Goal: Transaction & Acquisition: Purchase product/service

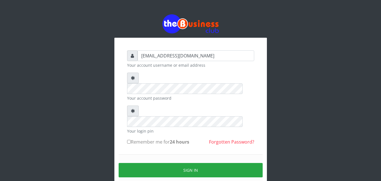
type input "[EMAIL_ADDRESS][DOMAIN_NAME]"
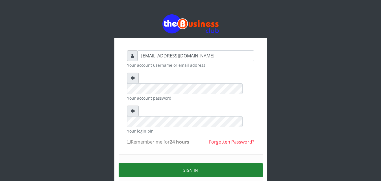
click at [190, 163] on button "Sign in" at bounding box center [191, 170] width 144 height 14
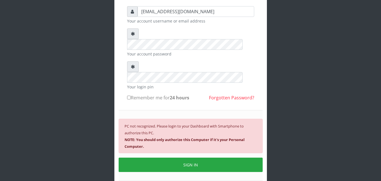
scroll to position [51, 0]
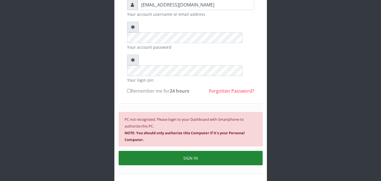
click at [198, 151] on button "SIGN IN" at bounding box center [191, 158] width 144 height 14
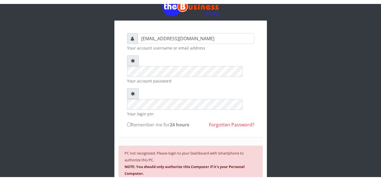
scroll to position [21, 0]
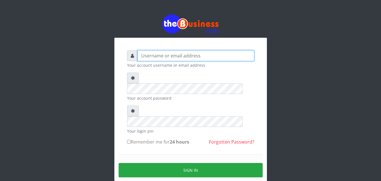
click at [187, 55] on input "text" at bounding box center [195, 56] width 117 height 11
type input "[EMAIL_ADDRESS][DOMAIN_NAME]"
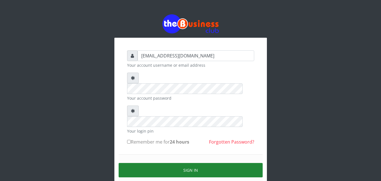
click at [191, 163] on button "Sign in" at bounding box center [191, 170] width 144 height 14
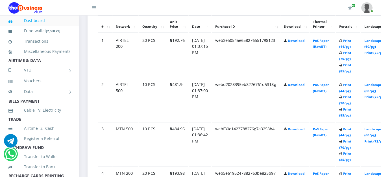
scroll to position [319, 0]
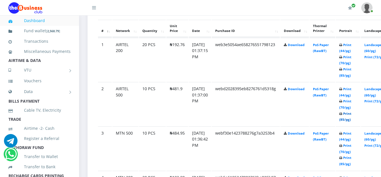
click at [351, 111] on link "Print (85/pg)" at bounding box center [345, 116] width 12 height 10
click at [351, 155] on link "Print (85/pg)" at bounding box center [345, 160] width 12 height 10
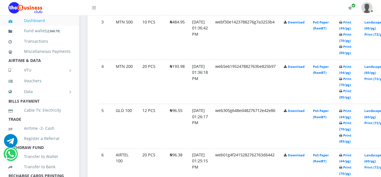
scroll to position [447, 0]
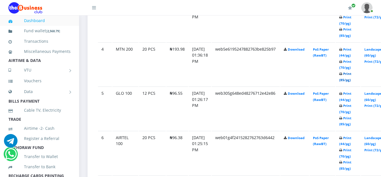
click at [351, 71] on link "Print (85/pg)" at bounding box center [345, 76] width 12 height 10
click at [351, 115] on link "Print (85/pg)" at bounding box center [345, 120] width 12 height 10
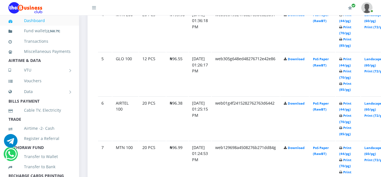
scroll to position [484, 0]
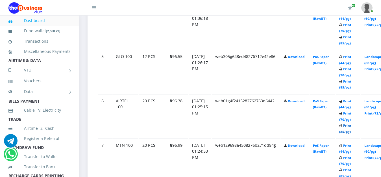
click at [351, 123] on link "Print (85/pg)" at bounding box center [345, 128] width 12 height 10
click at [351, 167] on link "Print (85/pg)" at bounding box center [345, 172] width 12 height 10
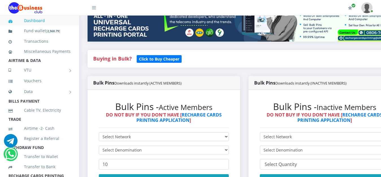
scroll to position [113, 0]
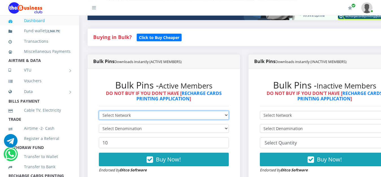
click at [99, 111] on select "Select Network MTN Globacom 9Mobile Airtel" at bounding box center [164, 115] width 130 height 9
select select "9Mobile"
click option "9Mobile" at bounding box center [0, 0] width 0 height 0
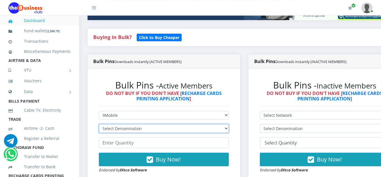
click at [145, 124] on select "Select Denomination 9Mobile NGN100 - ₦94.99 9Mobile NGN200 - ₦189.98 9Mobile NG…" at bounding box center [164, 128] width 130 height 9
select select "94.99-100"
click option "9Mobile NGN100 - ₦94.99" at bounding box center [0, 0] width 0 height 0
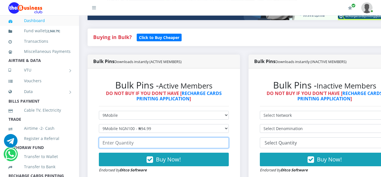
click at [139, 138] on input "number" at bounding box center [164, 142] width 130 height 11
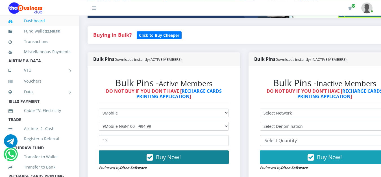
click at [175, 156] on button "Buy Now!" at bounding box center [164, 157] width 130 height 14
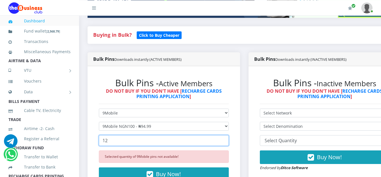
scroll to position [115, 0]
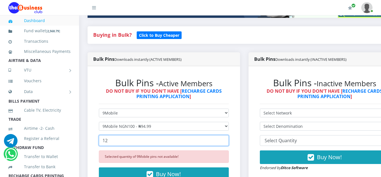
click at [154, 136] on input "12" at bounding box center [164, 140] width 130 height 11
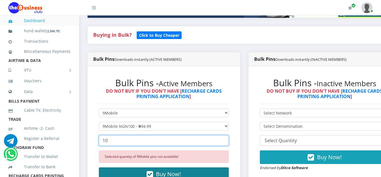
type input "10"
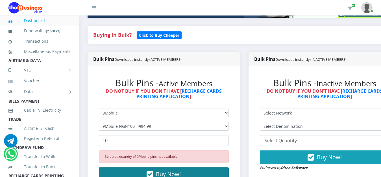
click at [161, 170] on span "Buy Now!" at bounding box center [168, 174] width 25 height 8
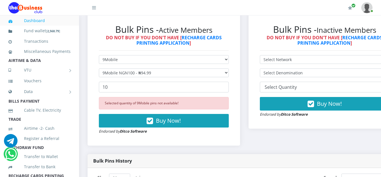
scroll to position [167, 0]
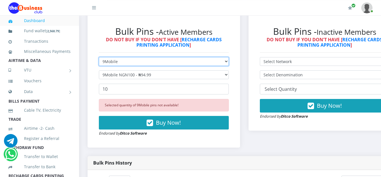
click at [99, 57] on select "Select Network MTN Globacom 9Mobile Airtel" at bounding box center [164, 61] width 130 height 9
select select "MTN"
click option "MTN" at bounding box center [0, 0] width 0 height 0
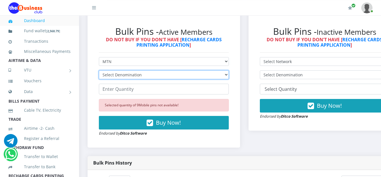
click at [99, 70] on select "Select Denomination MTN NGN100 - ₦96.99 MTN NGN200 - ₦193.98 MTN NGN400 - ₦387.…" at bounding box center [164, 74] width 130 height 9
select select "96.99-100"
click option "MTN NGN100 - ₦96.99" at bounding box center [0, 0] width 0 height 0
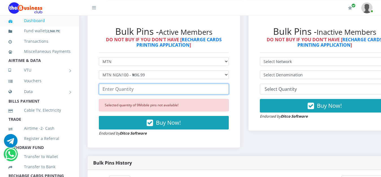
click at [128, 84] on input "number" at bounding box center [164, 89] width 130 height 11
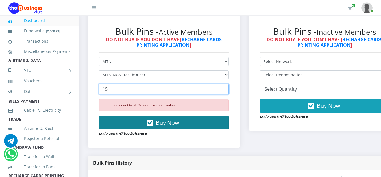
type input "15"
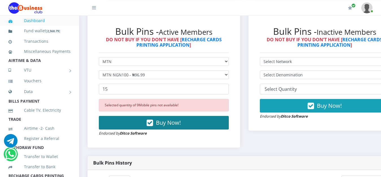
click at [168, 119] on span "Buy Now!" at bounding box center [168, 123] width 25 height 8
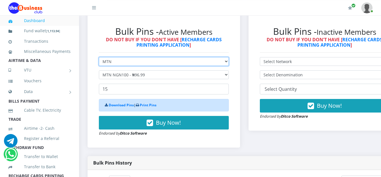
click at [99, 57] on select "Select Network MTN Globacom 9Mobile Airtel" at bounding box center [164, 61] width 130 height 9
select select "Airtel"
click option "Airtel" at bounding box center [0, 0] width 0 height 0
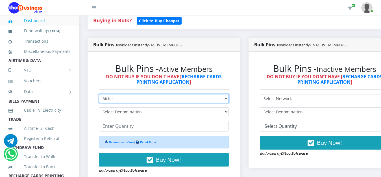
scroll to position [126, 0]
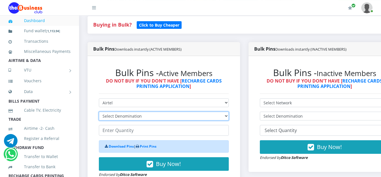
click at [99, 111] on select "Select Denomination Airtel NGN100 - ₦96.38 Airtel NGN200 - ₦192.76 Airtel NGN50…" at bounding box center [164, 115] width 130 height 9
select select "96.38-100"
click option "Airtel NGN100 - ₦96.38" at bounding box center [0, 0] width 0 height 0
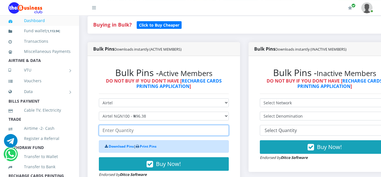
click at [136, 125] on input "number" at bounding box center [164, 130] width 130 height 11
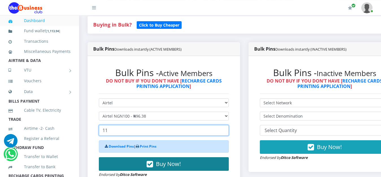
type input "11"
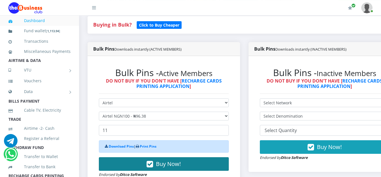
click at [165, 160] on span "Buy Now!" at bounding box center [168, 164] width 25 height 8
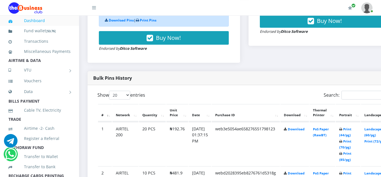
scroll to position [0, 0]
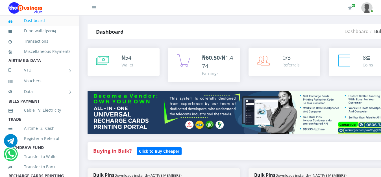
click at [29, 6] on img at bounding box center [25, 7] width 34 height 11
click at [296, 63] on div "Referrals" at bounding box center [290, 65] width 17 height 6
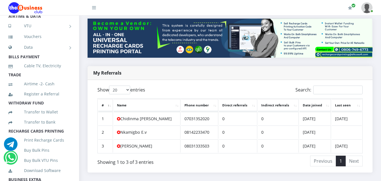
scroll to position [48, 0]
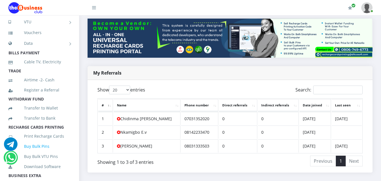
click at [42, 152] on link "Buy Bulk Pins" at bounding box center [39, 146] width 62 height 13
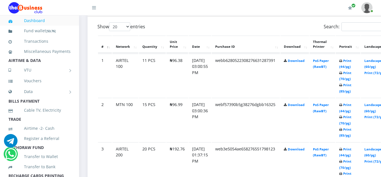
scroll to position [305, 0]
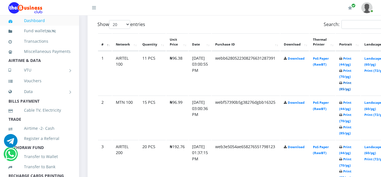
click at [351, 80] on link "Print (85/pg)" at bounding box center [345, 85] width 12 height 10
click at [351, 125] on link "Print (85/pg)" at bounding box center [345, 130] width 12 height 10
